Goal: Check status

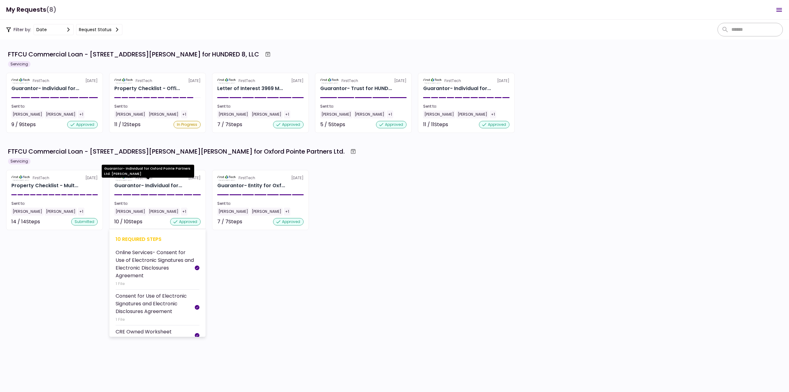
click at [150, 184] on div "Guarantor- Individual for..." at bounding box center [148, 185] width 68 height 7
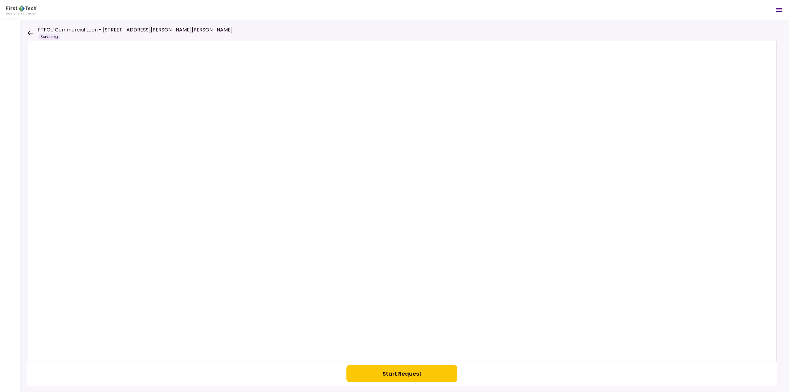
click at [30, 31] on icon at bounding box center [30, 33] width 6 height 5
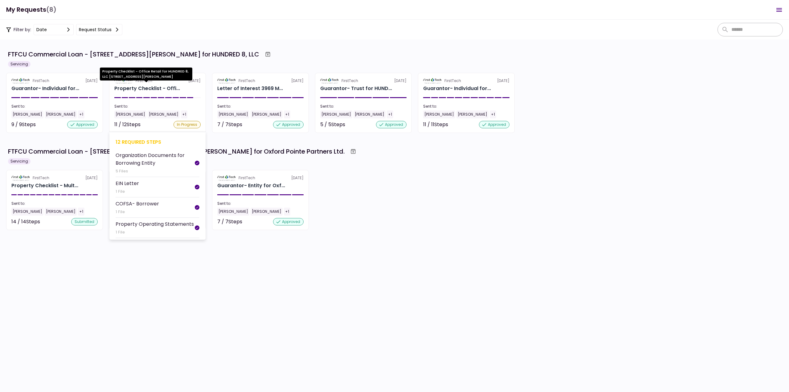
click at [140, 85] on div "Property Checklist - Offi..." at bounding box center [147, 88] width 66 height 7
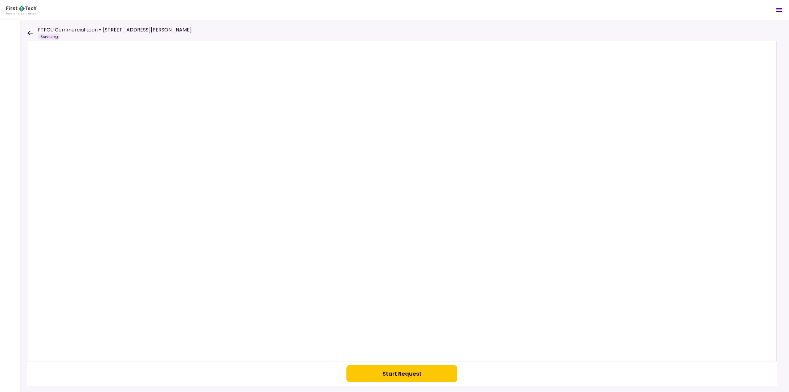
click at [29, 32] on icon at bounding box center [30, 33] width 6 height 4
